Goal: Navigation & Orientation: Find specific page/section

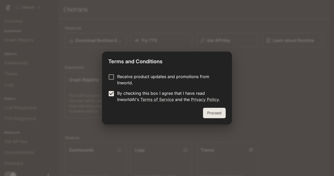
click at [206, 116] on button "Proceed" at bounding box center [214, 113] width 23 height 10
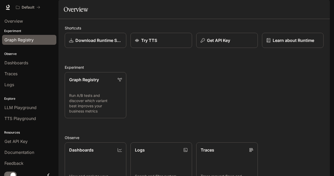
click at [28, 41] on span "Graph Registry" at bounding box center [18, 40] width 29 height 6
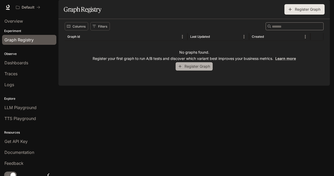
click at [192, 71] on button "Register Graph" at bounding box center [194, 66] width 37 height 9
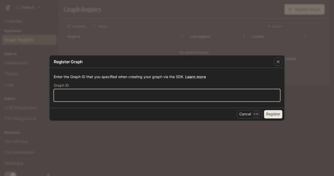
click at [104, 96] on input "text" at bounding box center [167, 95] width 226 height 5
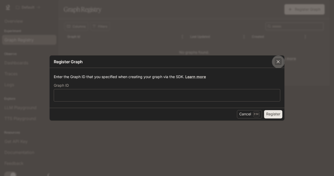
click at [283, 62] on button "button" at bounding box center [278, 62] width 13 height 13
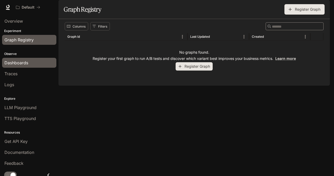
click at [20, 67] on link "Dashboards" at bounding box center [29, 63] width 54 height 10
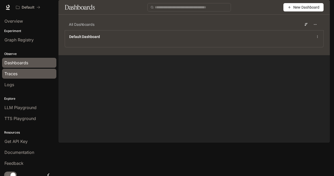
click at [25, 76] on div "Traces" at bounding box center [29, 74] width 50 height 6
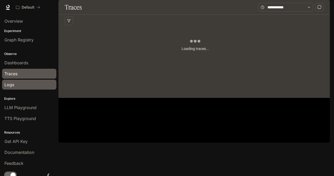
click at [26, 84] on div "Logs" at bounding box center [29, 85] width 50 height 6
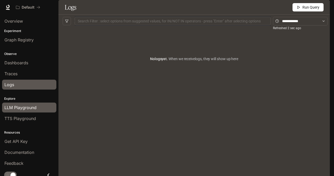
click at [28, 108] on span "LLM Playground" at bounding box center [20, 108] width 32 height 6
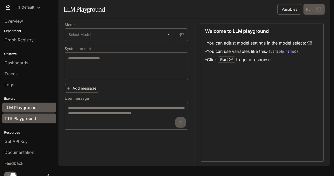
click at [33, 117] on span "TTS Playground" at bounding box center [20, 119] width 32 height 6
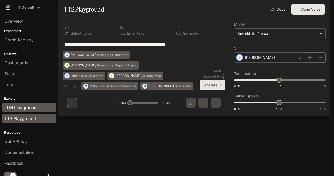
click at [33, 105] on span "LLM Playground" at bounding box center [20, 108] width 32 height 6
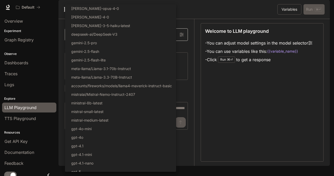
click at [112, 44] on body "Skip to main content Default Documentation Documentation Portal Overview Experi…" at bounding box center [167, 88] width 334 height 176
click at [189, 39] on div at bounding box center [167, 88] width 334 height 176
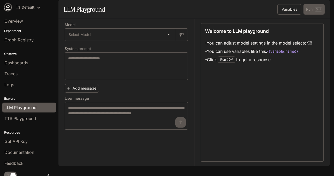
click at [9, 5] on icon at bounding box center [7, 7] width 5 height 5
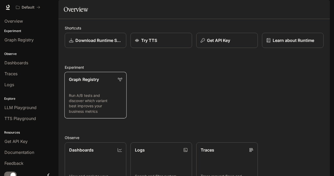
click at [84, 114] on p "Run A/B tests and discover which variant best improves your business metrics" at bounding box center [95, 103] width 53 height 21
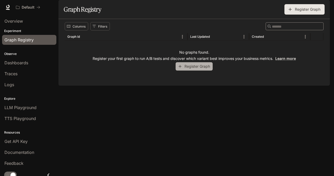
click at [190, 71] on button "Register Graph" at bounding box center [194, 66] width 37 height 9
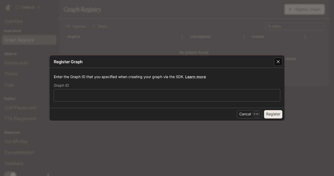
click at [277, 62] on icon "button" at bounding box center [278, 61] width 5 height 5
